Goal: Find specific page/section: Find specific page/section

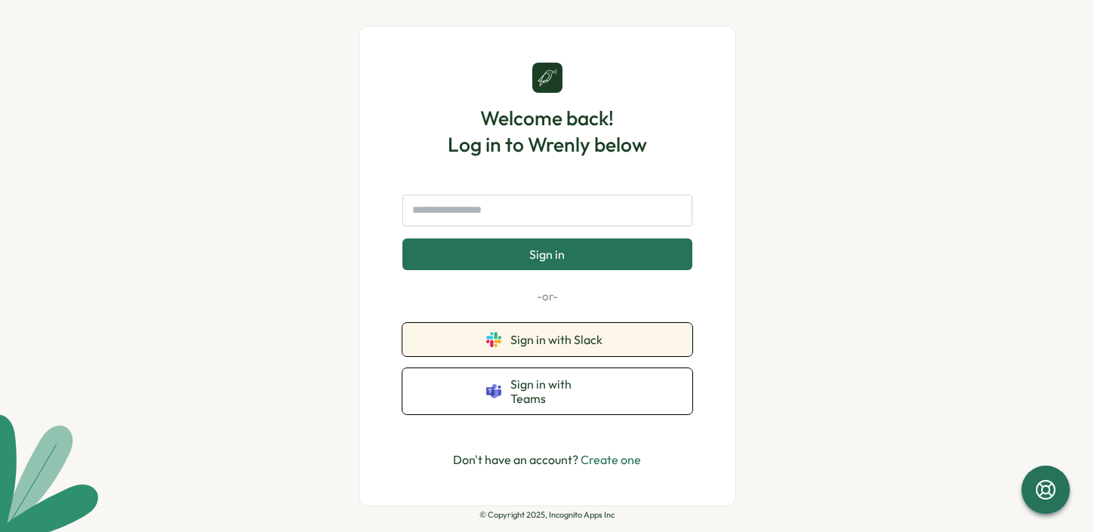
click at [566, 339] on span "Sign in with Slack" at bounding box center [559, 340] width 98 height 14
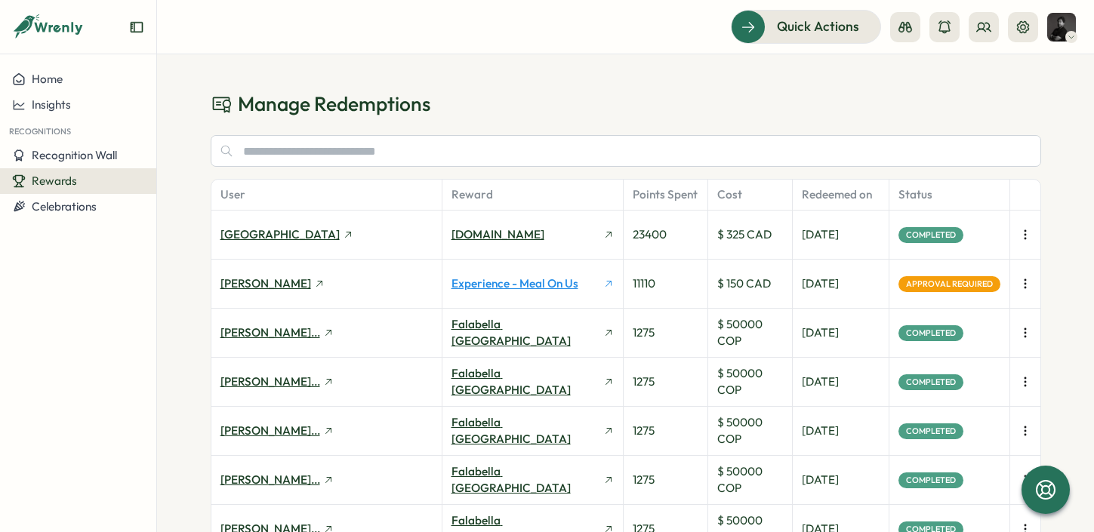
click at [549, 287] on p "Experience - Meal on Us" at bounding box center [514, 284] width 127 height 17
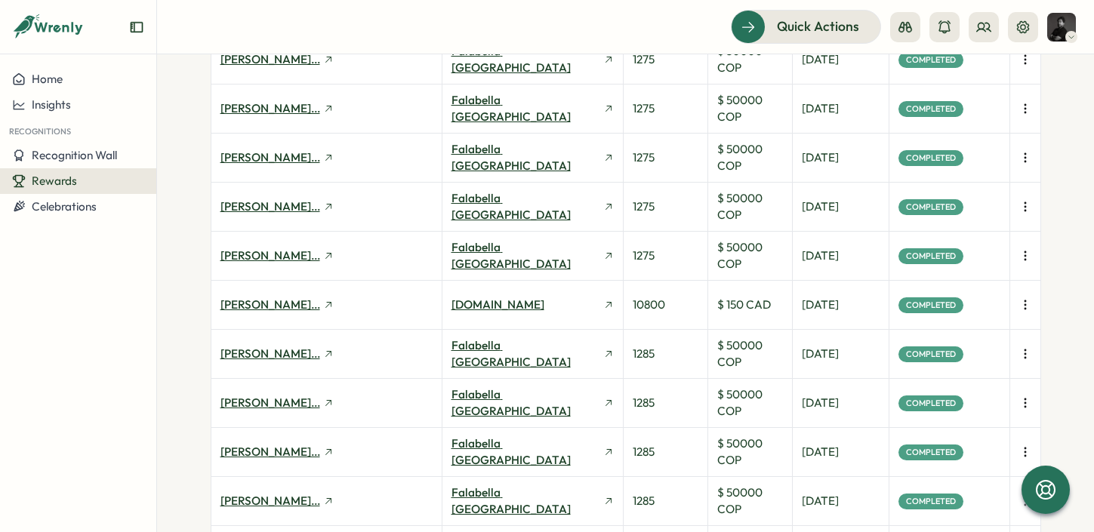
scroll to position [633, 0]
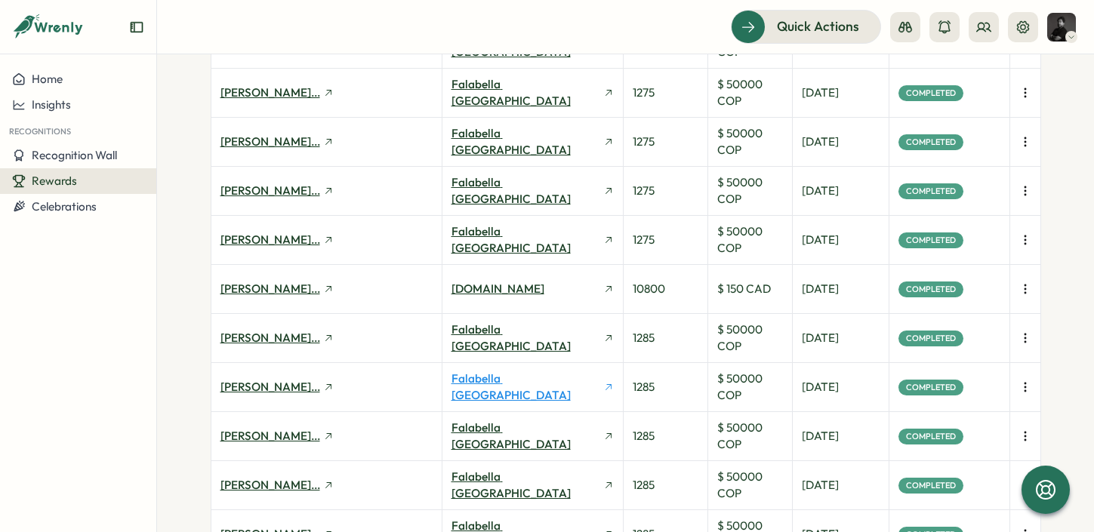
click at [508, 387] on p "Falabella Colombia" at bounding box center [525, 387] width 149 height 33
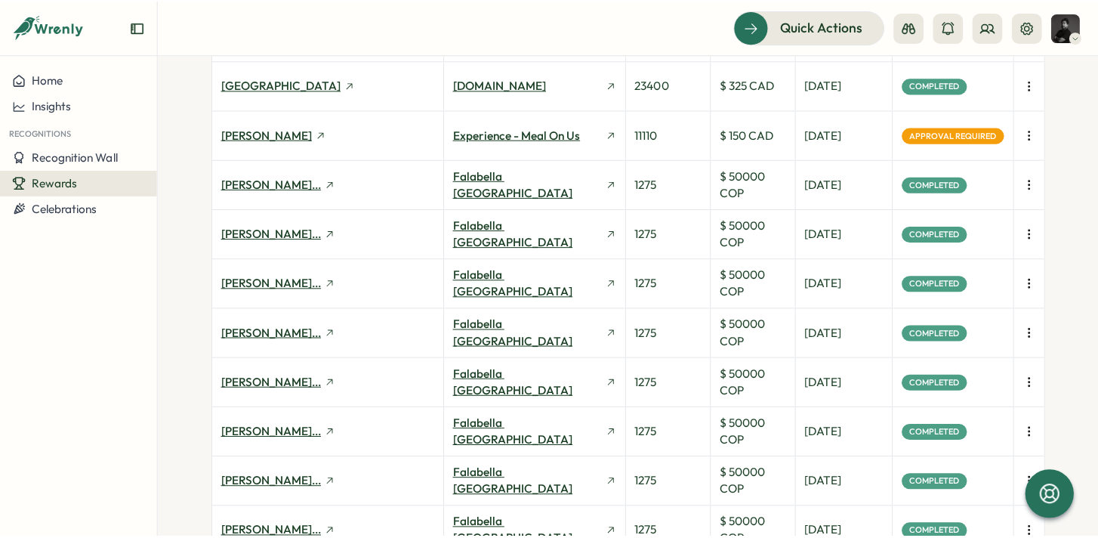
scroll to position [0, 0]
